Goal: Find specific page/section: Find specific page/section

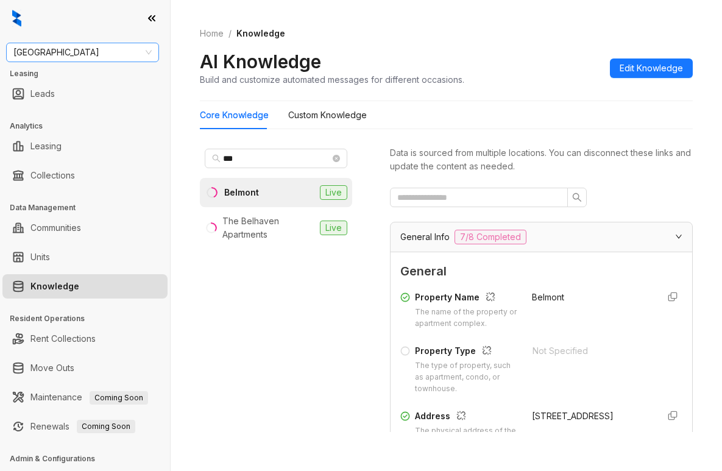
scroll to position [183, 0]
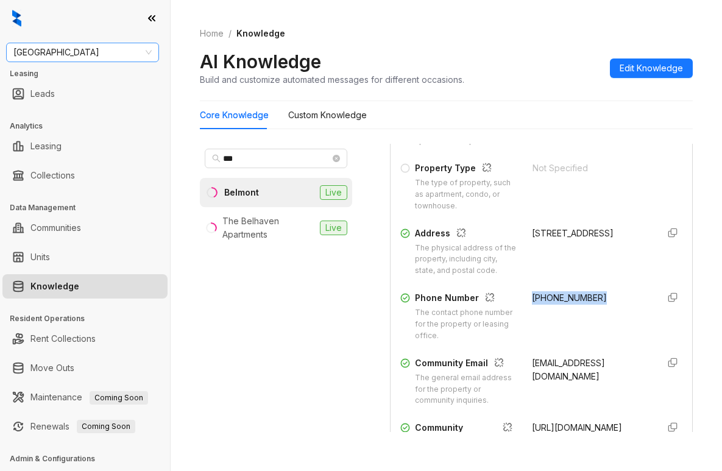
click at [102, 52] on span "[GEOGRAPHIC_DATA]" at bounding box center [82, 52] width 138 height 18
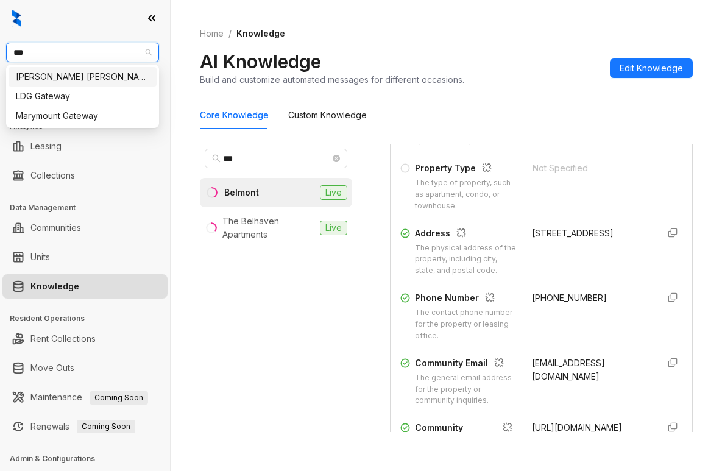
type input "****"
click at [93, 76] on div "Gates Hudson" at bounding box center [82, 76] width 133 height 13
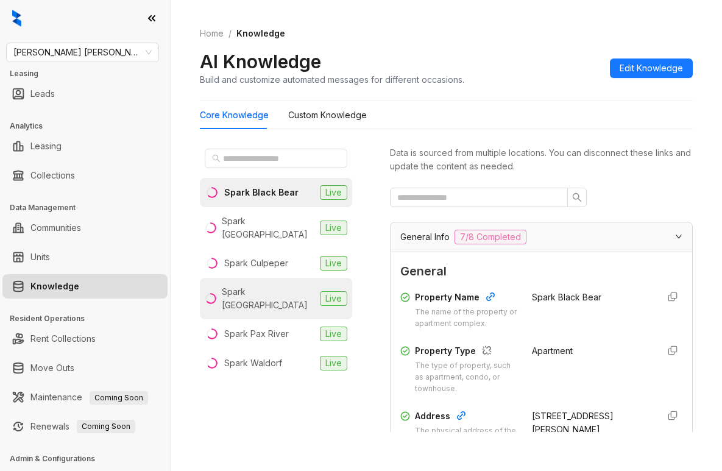
click at [270, 285] on div "Spark Oxon Hill" at bounding box center [268, 298] width 93 height 27
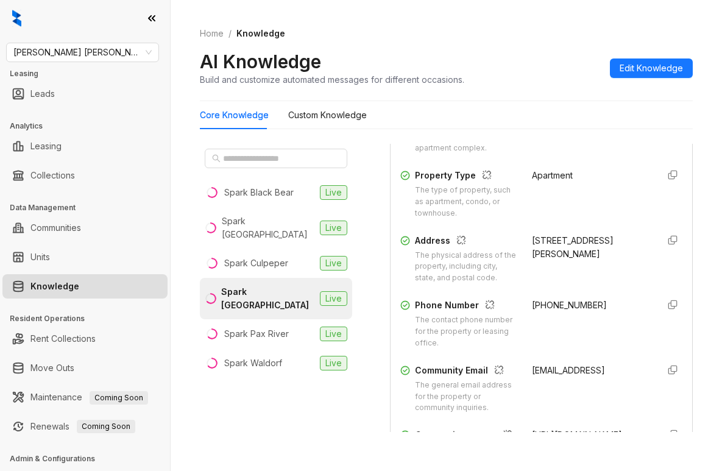
scroll to position [183, 0]
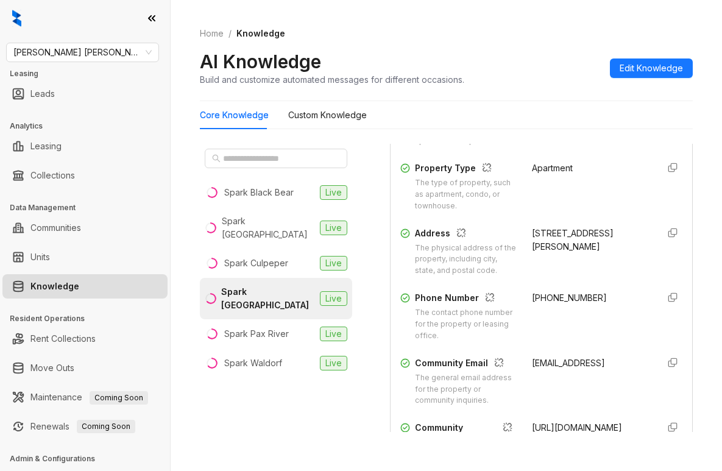
drag, startPoint x: 518, startPoint y: 244, endPoint x: 607, endPoint y: 257, distance: 90.6
click at [607, 253] on div "6441 Livingston Road , Oxon Hill , MD, 20745" at bounding box center [590, 240] width 117 height 27
copy div "6441 Livingston Road , Oxon Hill , MD, 20745"
click at [111, 45] on span "Gates Hudson" at bounding box center [82, 52] width 138 height 18
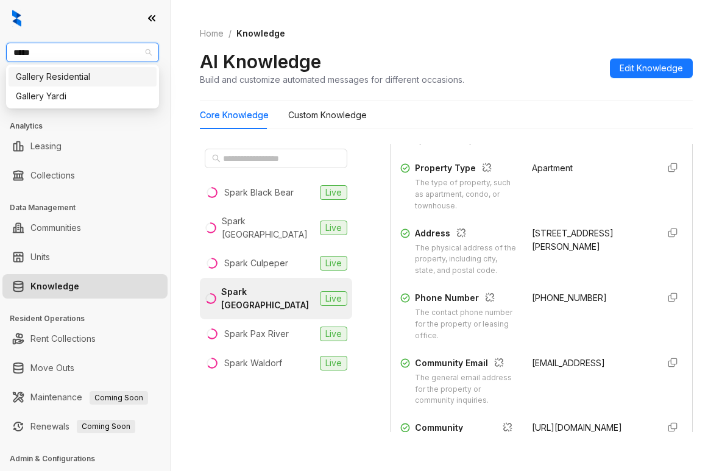
type input "******"
click at [74, 72] on div "Gallery Residential" at bounding box center [82, 76] width 133 height 13
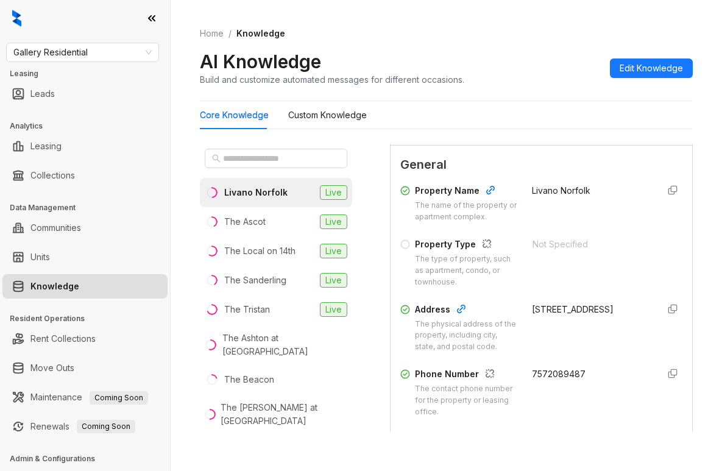
scroll to position [122, 0]
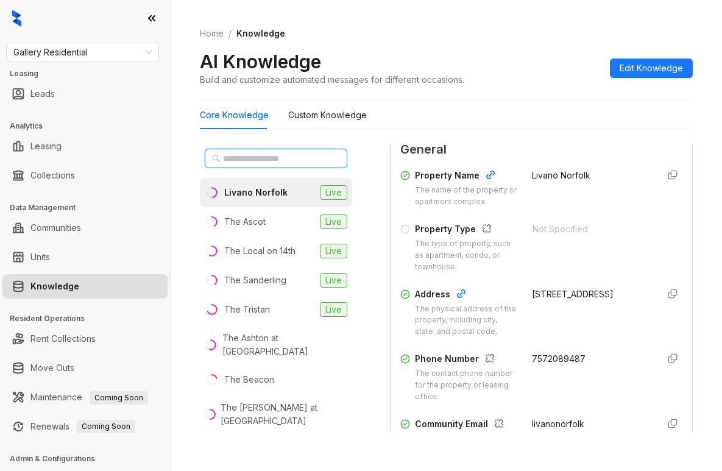
click at [291, 159] on input "text" at bounding box center [276, 158] width 107 height 13
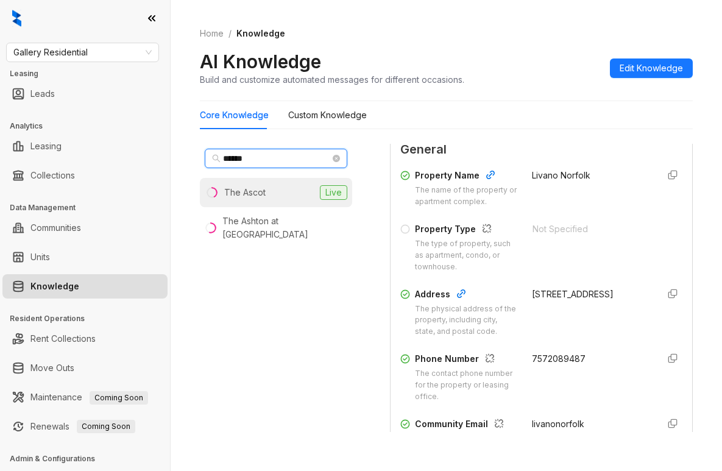
type input "******"
click at [258, 186] on div "The Ascot" at bounding box center [244, 192] width 41 height 13
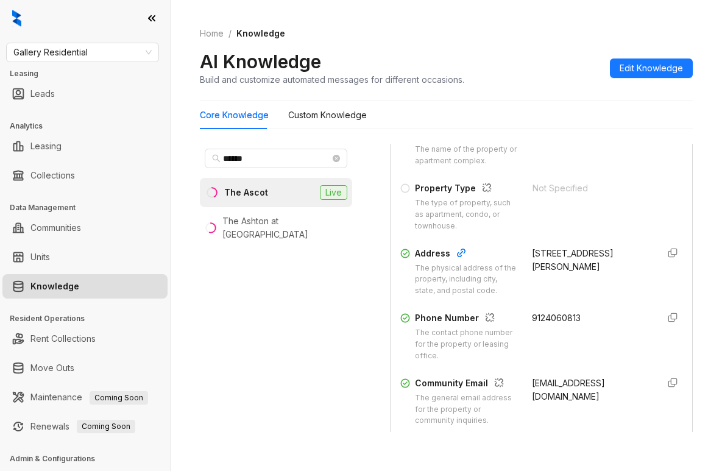
scroll to position [183, 0]
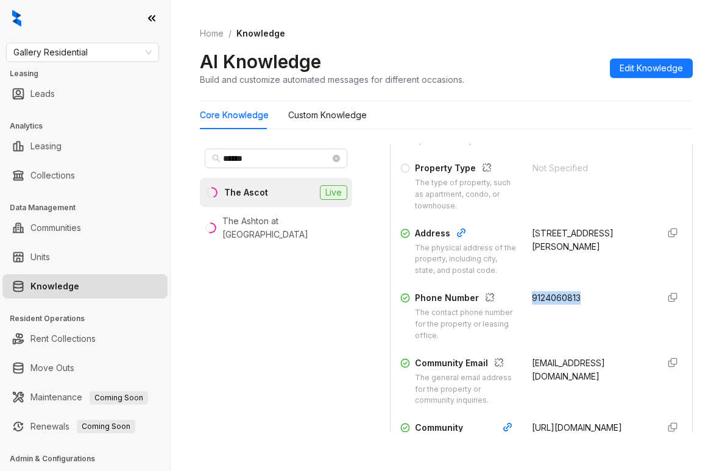
drag, startPoint x: 518, startPoint y: 319, endPoint x: 571, endPoint y: 322, distance: 53.1
click at [571, 322] on div "9124060813" at bounding box center [590, 316] width 117 height 51
copy span "9124060813"
